Goal: Transaction & Acquisition: Purchase product/service

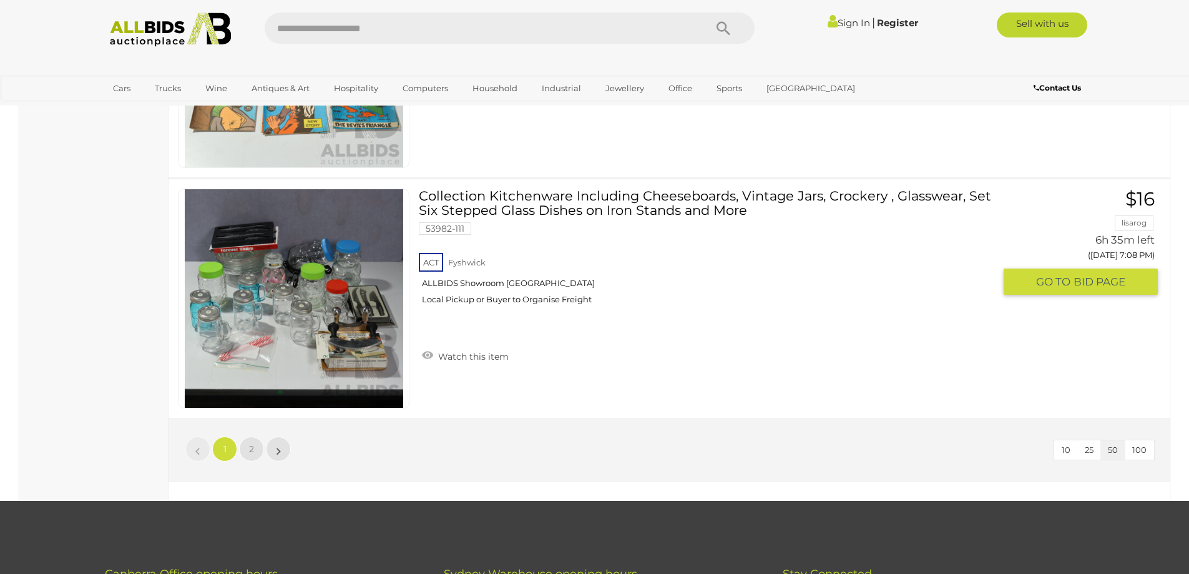
scroll to position [11795, 0]
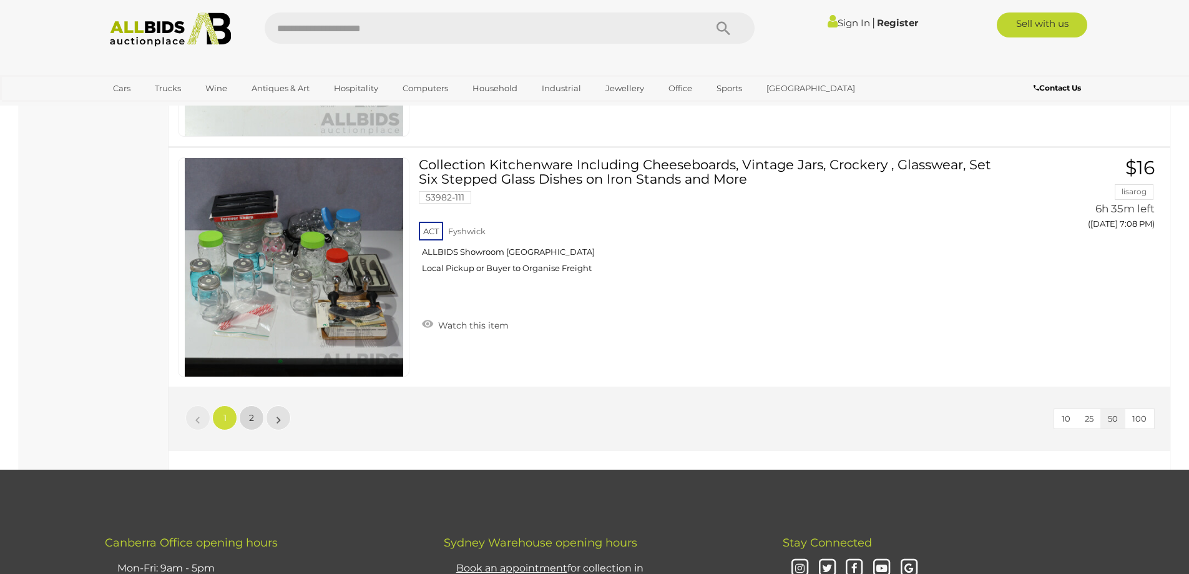
click at [248, 422] on link "2" at bounding box center [251, 417] width 25 height 25
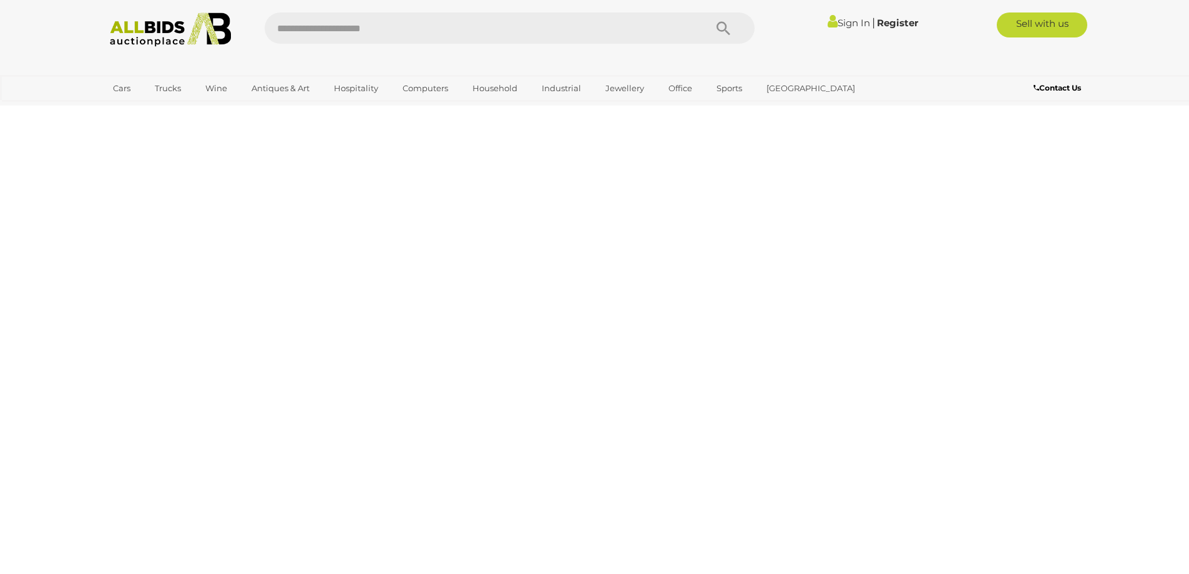
scroll to position [43, 0]
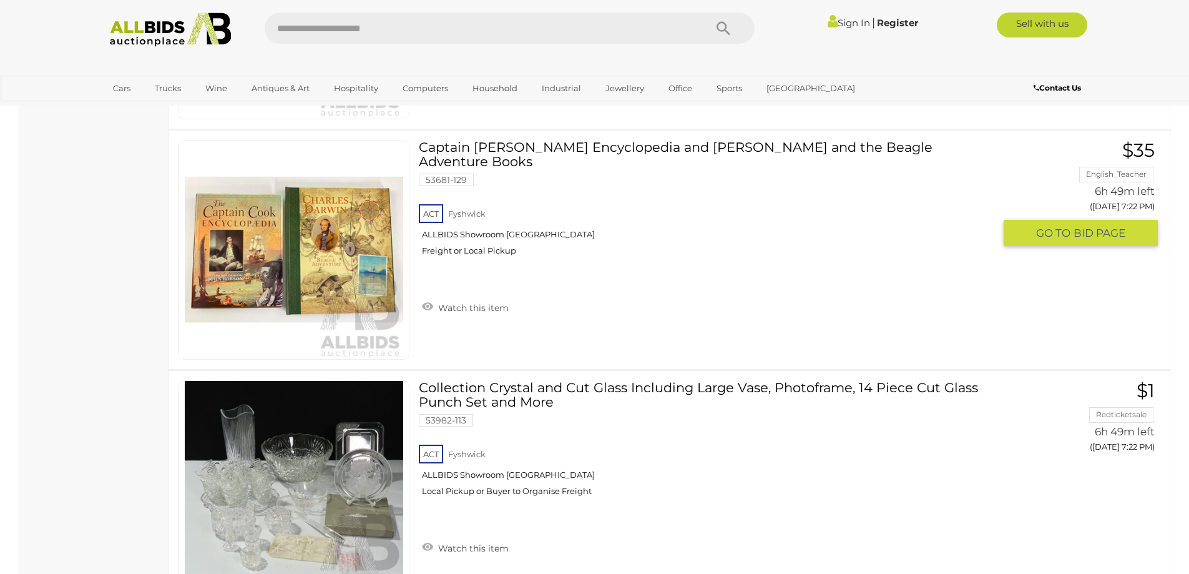
scroll to position [3663, 0]
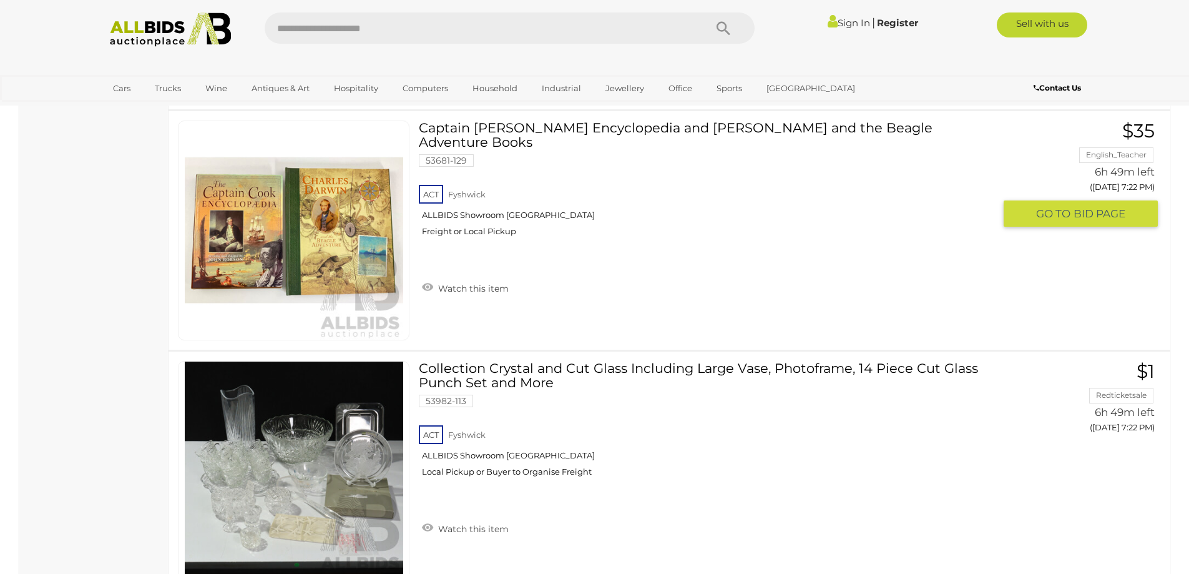
click at [292, 228] on link at bounding box center [294, 230] width 232 height 220
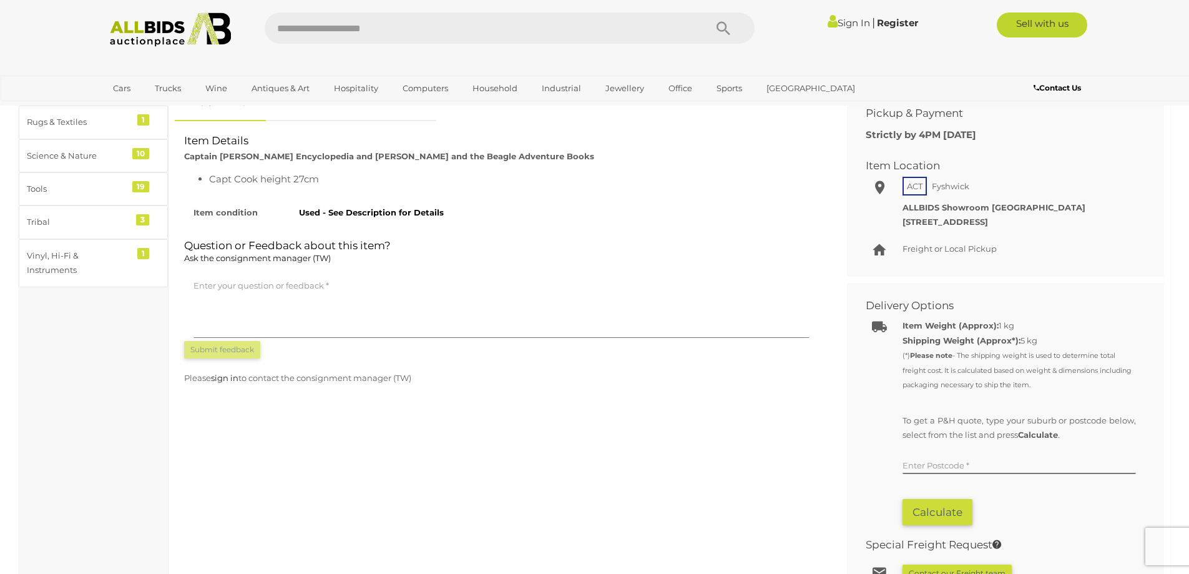
scroll to position [310, 0]
